Goal: Book appointment/travel/reservation

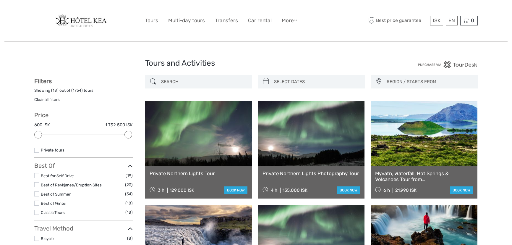
select select
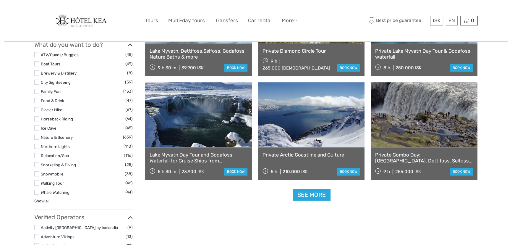
click at [38, 183] on label at bounding box center [36, 182] width 5 height 5
click at [0, 0] on input "checkbox" at bounding box center [0, 0] width 0 height 0
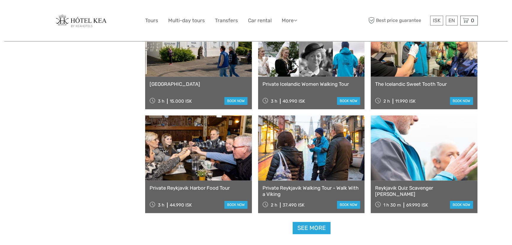
scroll to position [518, 0]
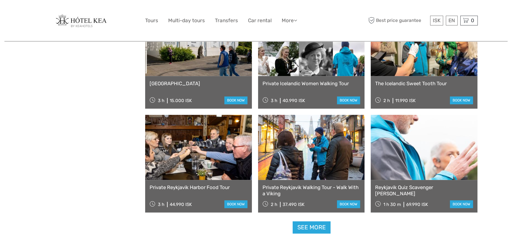
click at [332, 186] on link "Private Reykjavik Walking Tour - Walk With a Viking" at bounding box center [312, 190] width 98 height 12
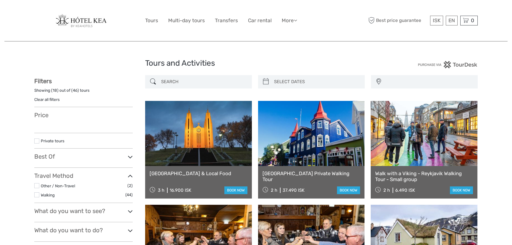
select select
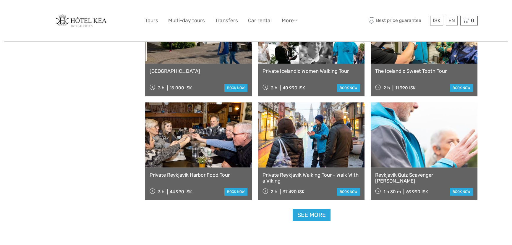
select select
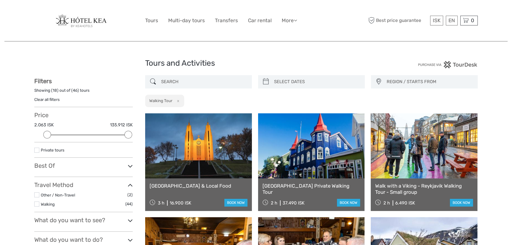
click at [178, 185] on link "[GEOGRAPHIC_DATA] & Local Food" at bounding box center [199, 186] width 98 height 6
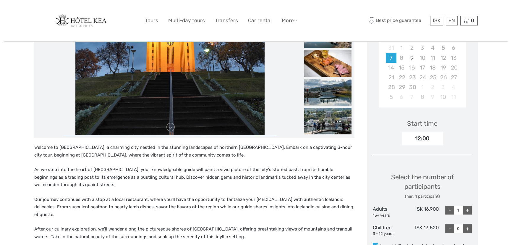
scroll to position [134, 0]
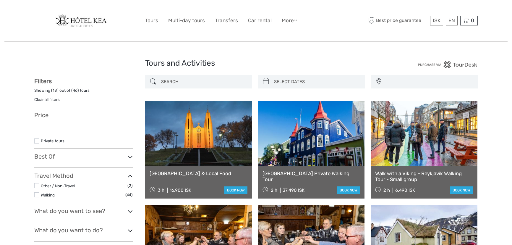
select select
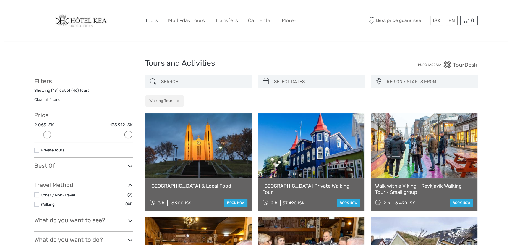
click at [151, 21] on link "Tours" at bounding box center [151, 20] width 13 height 9
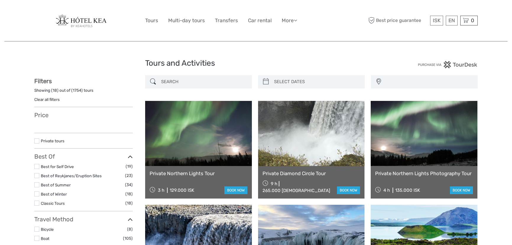
select select
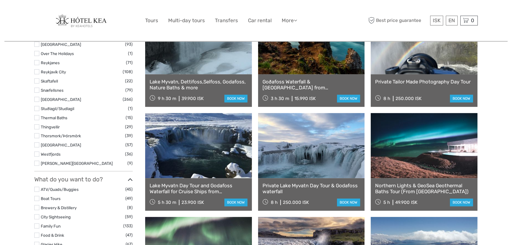
scroll to position [617, 0]
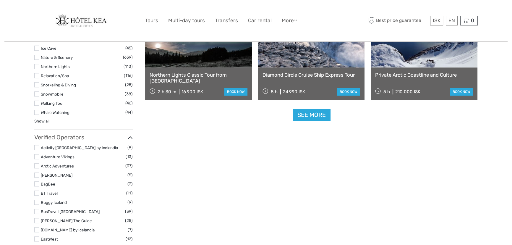
click at [35, 111] on label at bounding box center [36, 112] width 5 height 5
click at [0, 0] on input "checkbox" at bounding box center [0, 0] width 0 height 0
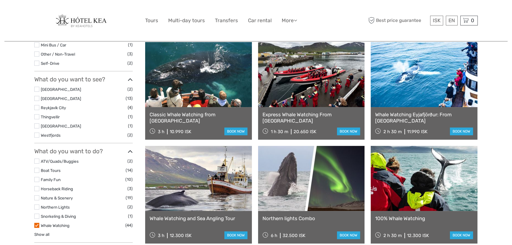
scroll to position [176, 0]
